Goal: Task Accomplishment & Management: Use online tool/utility

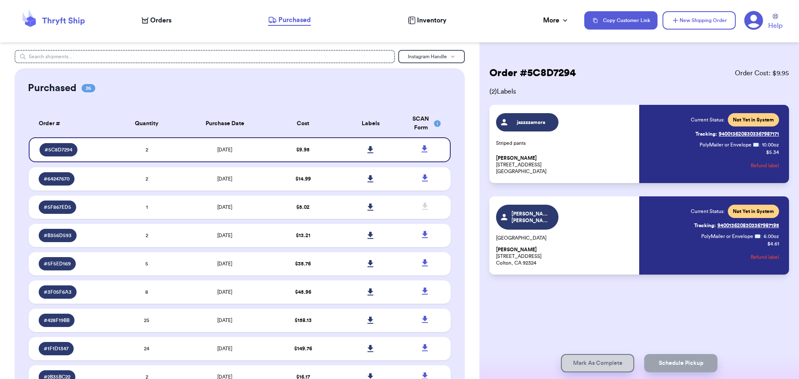
click at [156, 17] on span "Orders" at bounding box center [160, 20] width 21 height 10
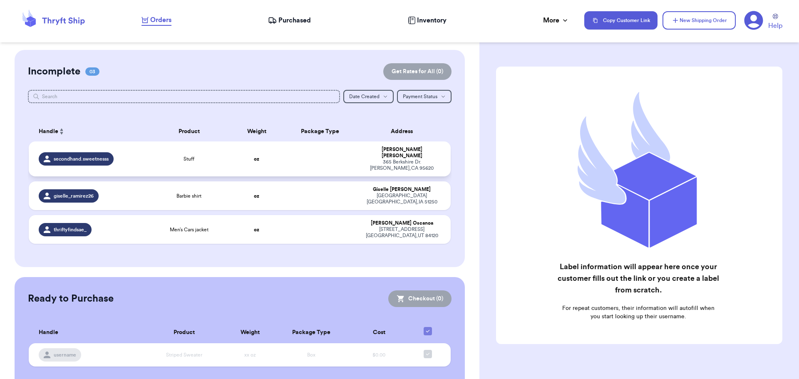
click at [311, 152] on td at bounding box center [320, 159] width 76 height 35
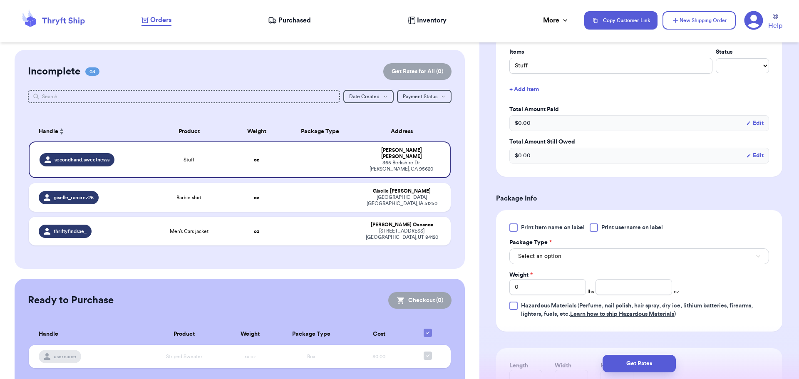
scroll to position [208, 0]
click at [592, 224] on div at bounding box center [594, 226] width 8 height 8
click at [0, 0] on input "Print username on label" at bounding box center [0, 0] width 0 height 0
click at [587, 252] on button "Select an option" at bounding box center [639, 255] width 260 height 16
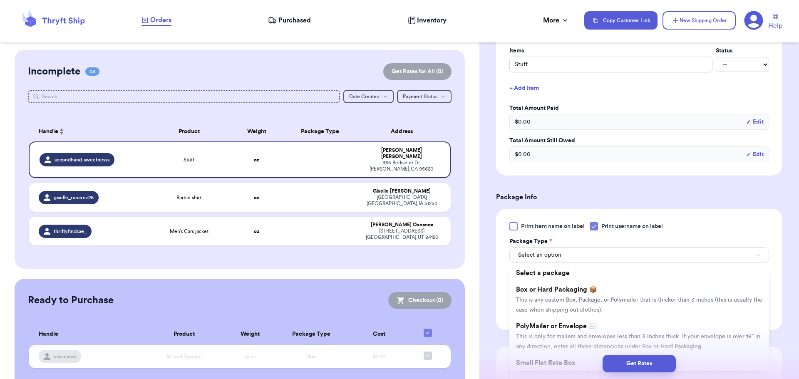
click at [592, 295] on li "Box or Hard Packaging 📦 This is any custom Box, Package, or Polymailer that is …" at bounding box center [639, 299] width 260 height 37
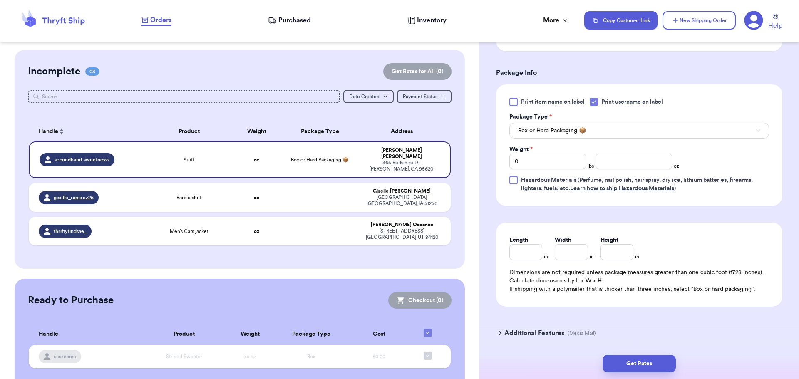
scroll to position [333, 0]
click at [542, 160] on input "0" at bounding box center [547, 161] width 77 height 16
type input "4"
click at [624, 162] on input "number" at bounding box center [634, 161] width 77 height 16
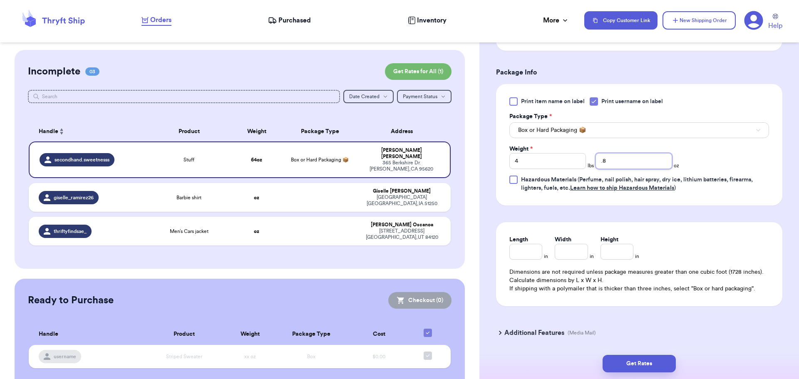
scroll to position [362, 0]
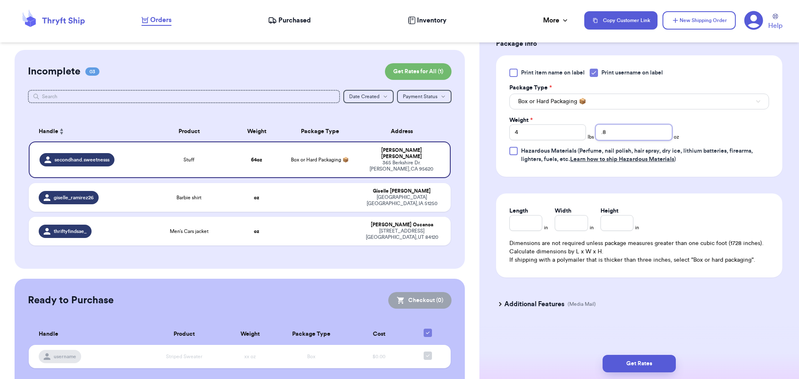
type input ".8"
click at [530, 225] on input "Length" at bounding box center [525, 223] width 33 height 16
type input "15"
click at [570, 221] on input "Width *" at bounding box center [571, 223] width 33 height 16
type input "7"
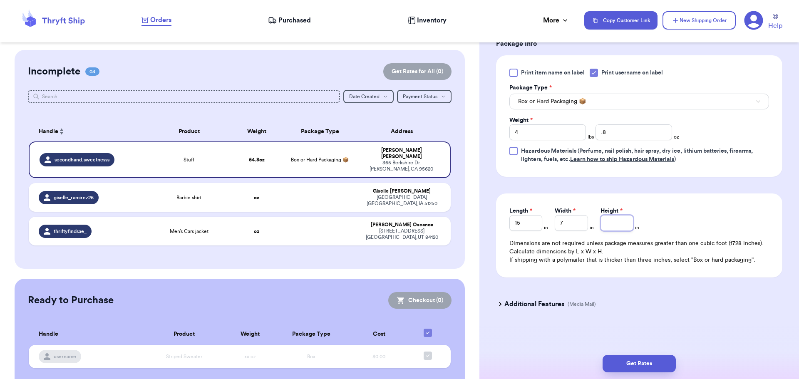
click at [617, 226] on input "Height *" at bounding box center [617, 223] width 33 height 16
type input "5"
drag, startPoint x: 527, startPoint y: 226, endPoint x: 500, endPoint y: 227, distance: 27.5
click at [504, 221] on div "Length 15 in Width 7 in Height 5 in Dimensions are not required unless package …" at bounding box center [639, 236] width 286 height 84
click at [570, 221] on input "7" at bounding box center [571, 223] width 33 height 16
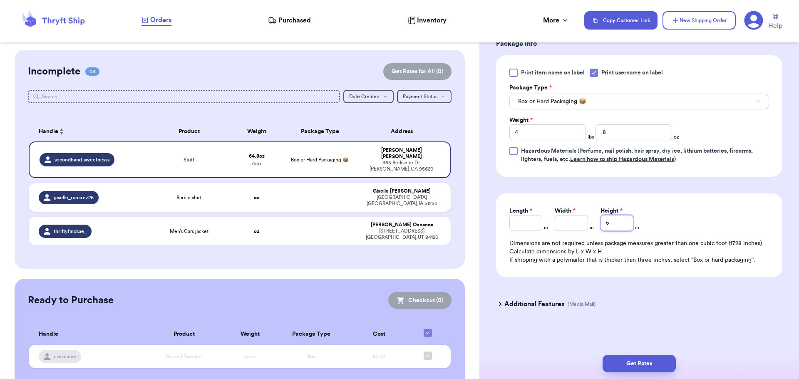
click at [618, 221] on input "5" at bounding box center [617, 223] width 33 height 16
click at [637, 368] on button "Get Rates" at bounding box center [639, 363] width 73 height 17
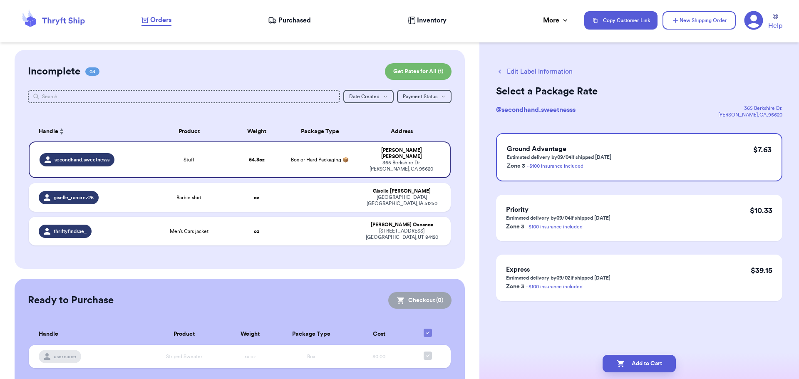
scroll to position [0, 0]
click at [645, 366] on button "Add to Cart" at bounding box center [639, 363] width 73 height 17
checkbox input "true"
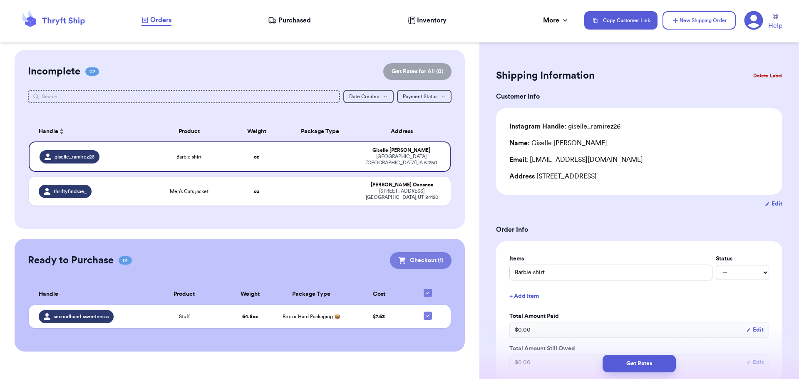
click at [418, 258] on button "Checkout ( 1 )" at bounding box center [421, 260] width 62 height 17
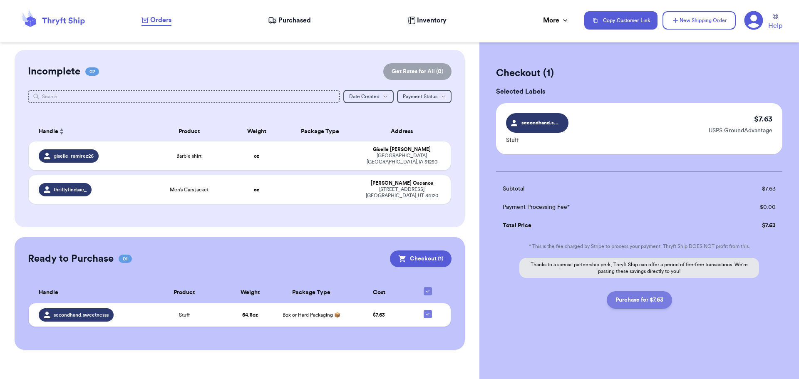
click at [629, 300] on button "Purchase for $7.63" at bounding box center [639, 299] width 65 height 17
checkbox input "false"
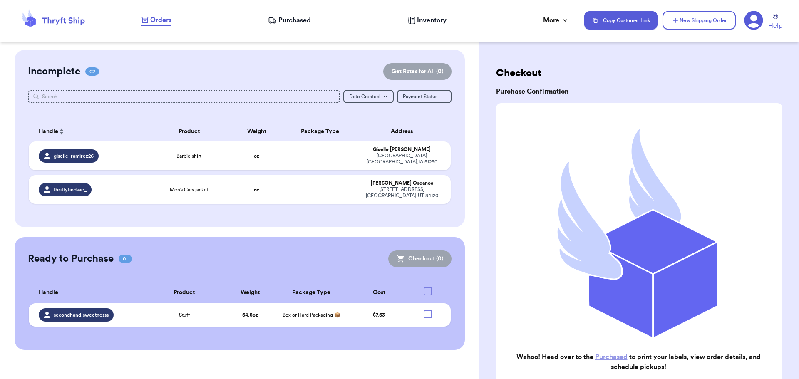
checkbox input "true"
click at [299, 20] on span "Purchased" at bounding box center [294, 20] width 32 height 10
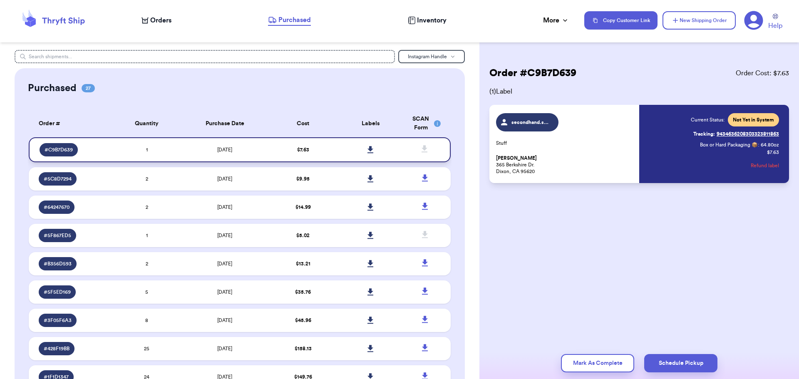
click at [368, 150] on icon at bounding box center [371, 149] width 6 height 7
